Goal: Transaction & Acquisition: Obtain resource

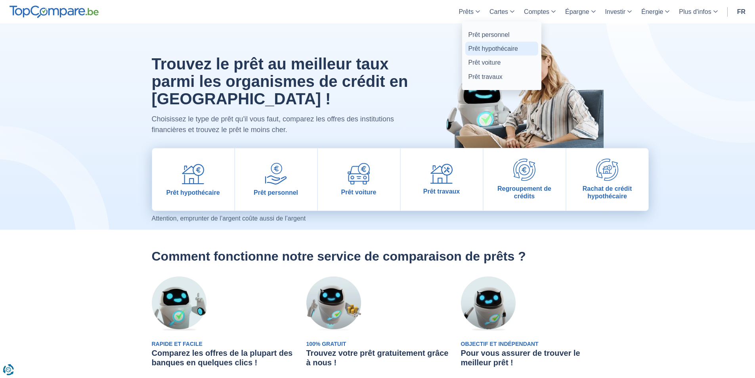
click at [485, 53] on link "Prêt hypothécaire" at bounding box center [501, 49] width 73 height 14
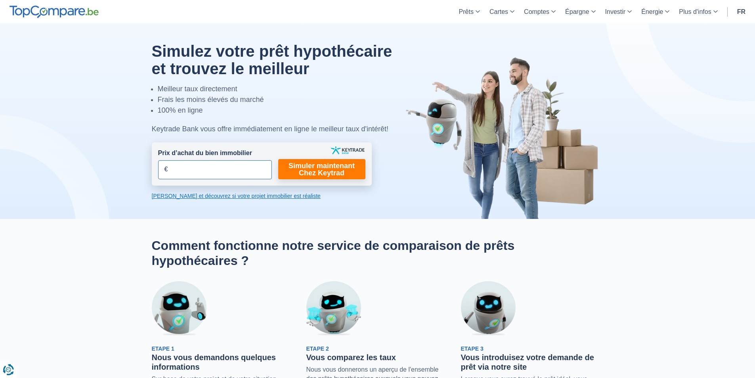
click at [225, 170] on input "Prix d’achat du bien immobilier" at bounding box center [215, 169] width 114 height 19
type input "480.000"
click at [318, 172] on link "Simuler maintenant Chez Keytrad" at bounding box center [321, 169] width 87 height 20
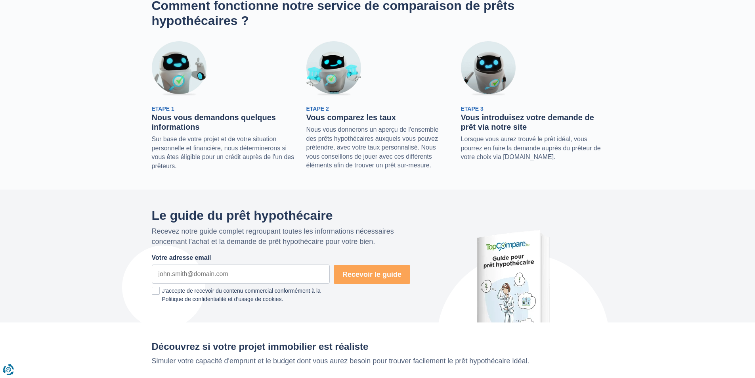
scroll to position [198, 0]
